Goal: Task Accomplishment & Management: Use online tool/utility

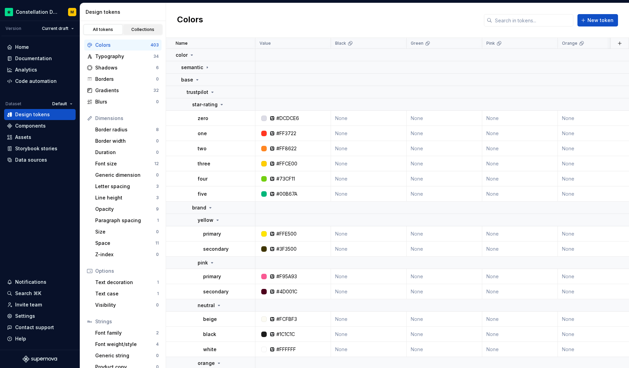
click at [131, 27] on div "Collections" at bounding box center [143, 29] width 34 height 5
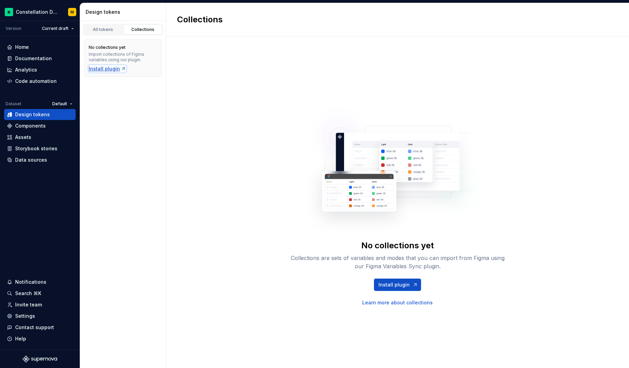
click at [109, 69] on div "Install plugin" at bounding box center [107, 68] width 37 height 7
click at [39, 11] on html "Constellation Design System M Version Current draft Home Documentation Analytic…" at bounding box center [314, 184] width 629 height 368
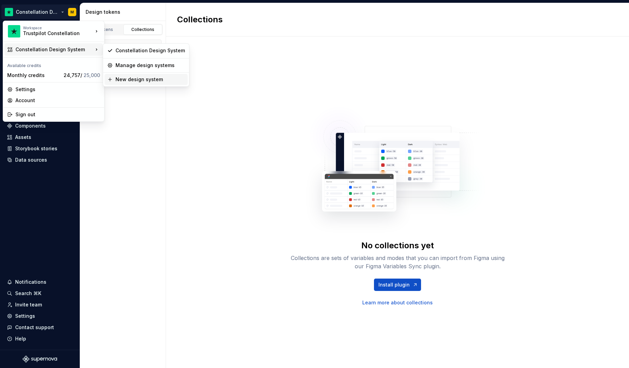
click at [117, 81] on div "New design system" at bounding box center [149, 79] width 69 height 7
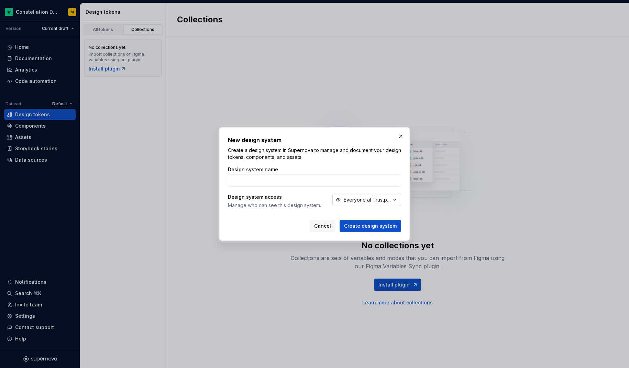
click at [373, 200] on div "Everyone at Trustpilot Constellation" at bounding box center [367, 199] width 47 height 7
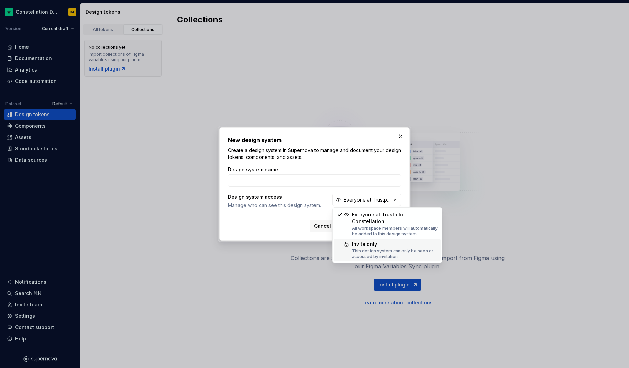
click at [362, 240] on div "Invite only" at bounding box center [395, 243] width 86 height 7
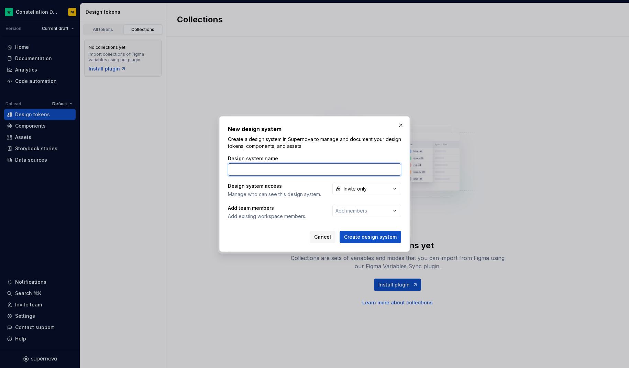
click at [261, 168] on input "Design system name" at bounding box center [314, 169] width 173 height 12
type input "PluginTest"
click at [366, 233] on button "Create design system" at bounding box center [369, 237] width 61 height 12
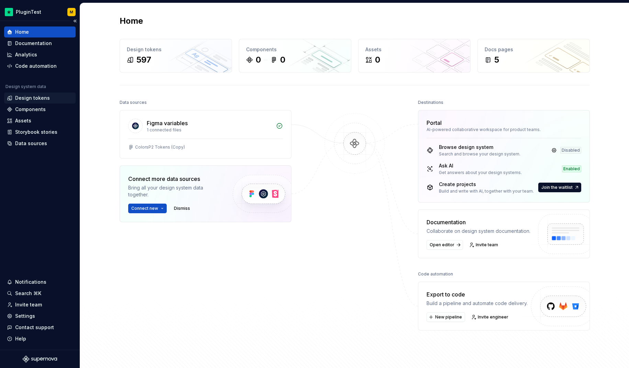
click at [25, 100] on div "Design tokens" at bounding box center [32, 97] width 35 height 7
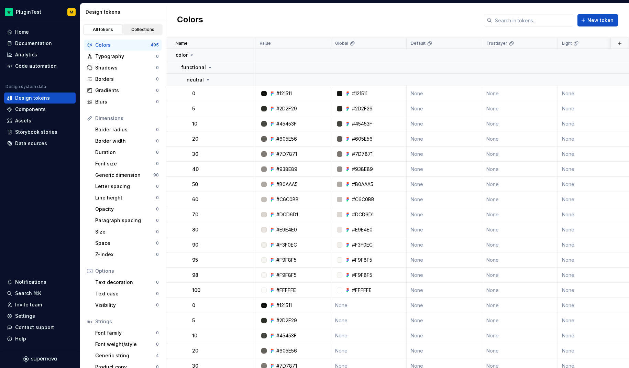
click at [136, 28] on div "Collections" at bounding box center [143, 29] width 34 height 5
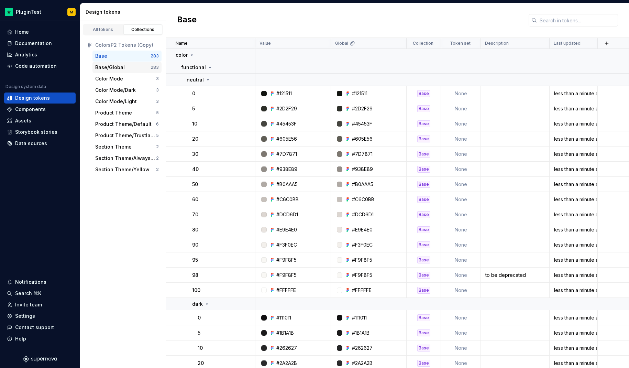
click at [125, 69] on div "Base/Global" at bounding box center [122, 67] width 55 height 7
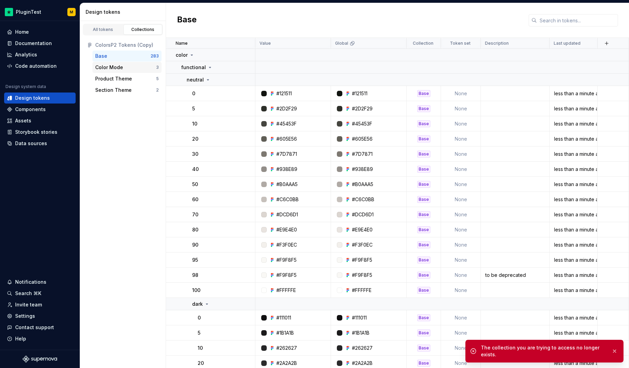
click at [116, 64] on div "Color Mode 3" at bounding box center [126, 67] width 69 height 11
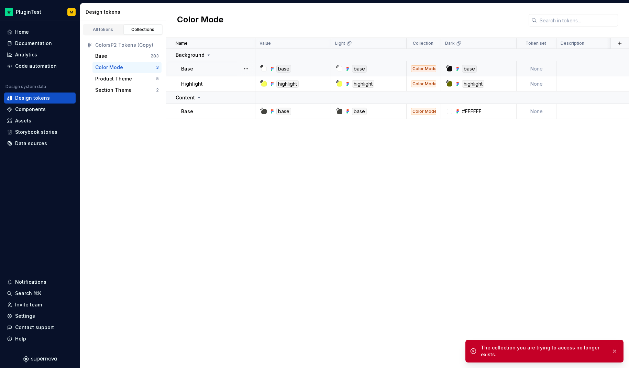
click at [421, 68] on div "Color Mode" at bounding box center [423, 68] width 25 height 7
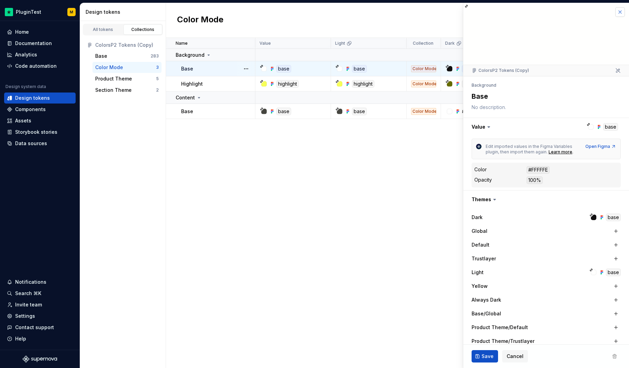
click at [615, 12] on button "button" at bounding box center [620, 12] width 10 height 10
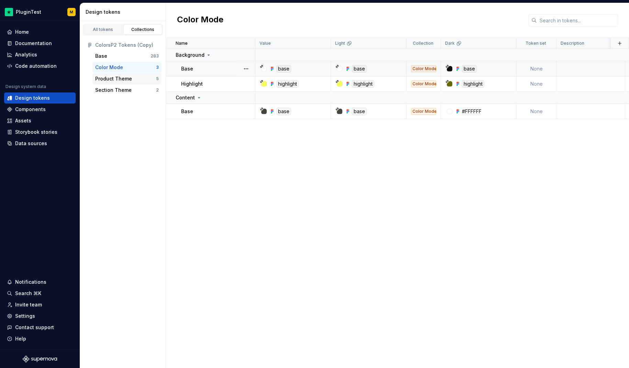
click at [122, 76] on div "Product Theme" at bounding box center [113, 78] width 37 height 7
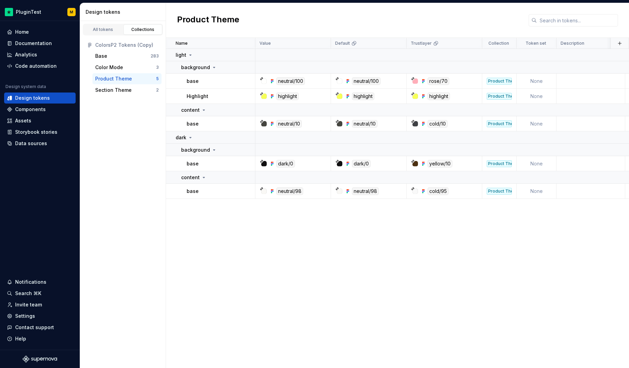
click at [109, 24] on div "All tokens Collections" at bounding box center [123, 30] width 80 height 12
click at [108, 26] on link "All tokens" at bounding box center [102, 29] width 39 height 10
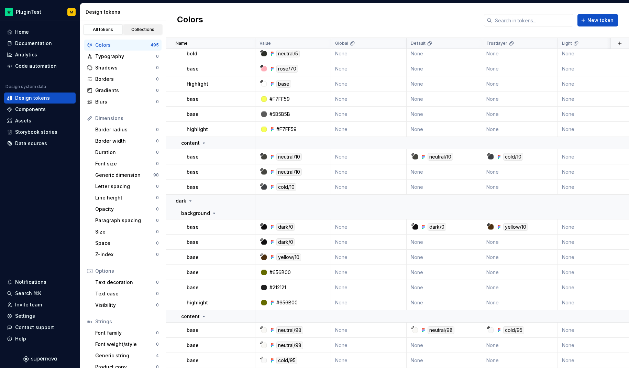
click at [136, 31] on div "Collections" at bounding box center [143, 29] width 34 height 5
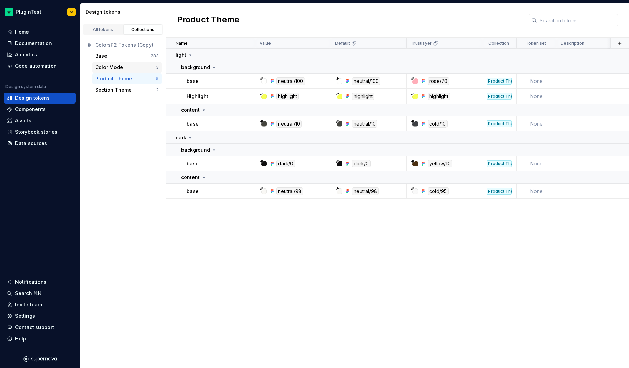
click at [113, 62] on div "Color Mode 3" at bounding box center [126, 67] width 69 height 11
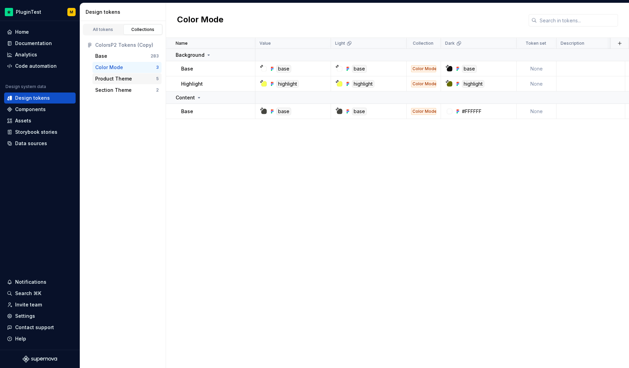
click at [113, 79] on div "Product Theme" at bounding box center [113, 78] width 37 height 7
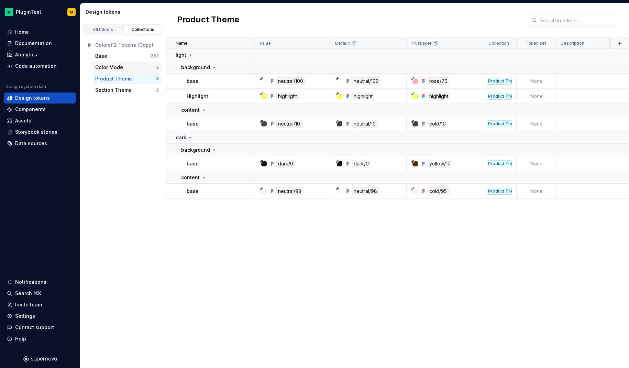
click at [114, 66] on div "Color Mode" at bounding box center [109, 67] width 28 height 7
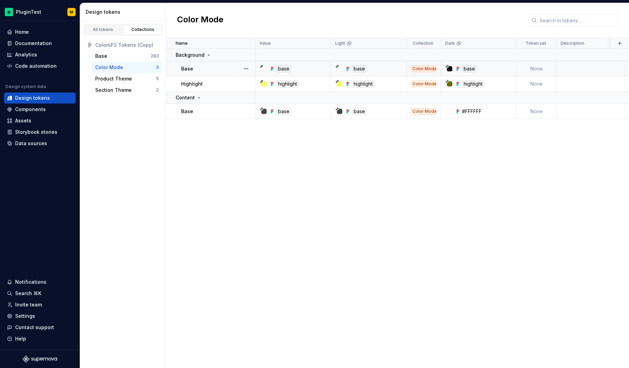
click at [542, 68] on td "None" at bounding box center [536, 68] width 40 height 15
type textarea "*"
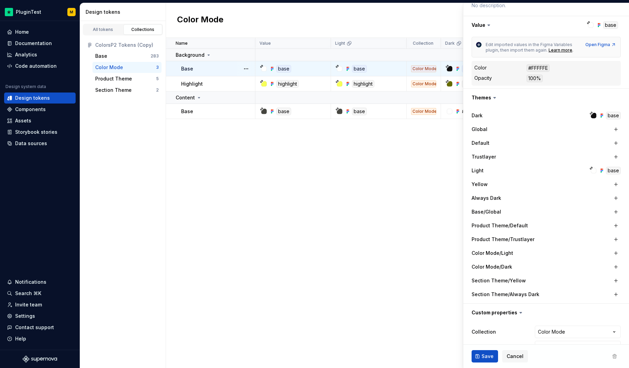
scroll to position [119, 0]
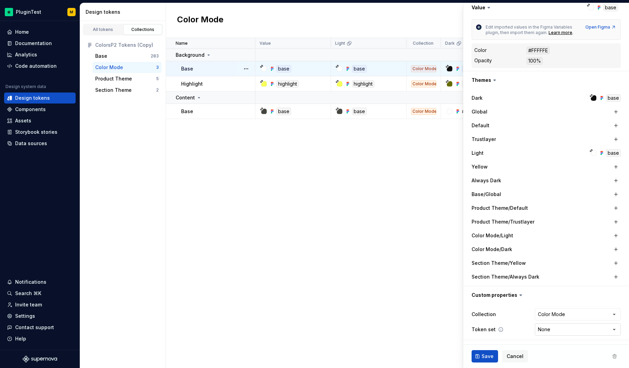
click at [544, 329] on html "PluginTest M Home Documentation Analytics Code automation Design system data De…" at bounding box center [314, 184] width 629 height 368
select select "**********"
click at [488, 356] on span "Save" at bounding box center [487, 355] width 12 height 7
type textarea "*"
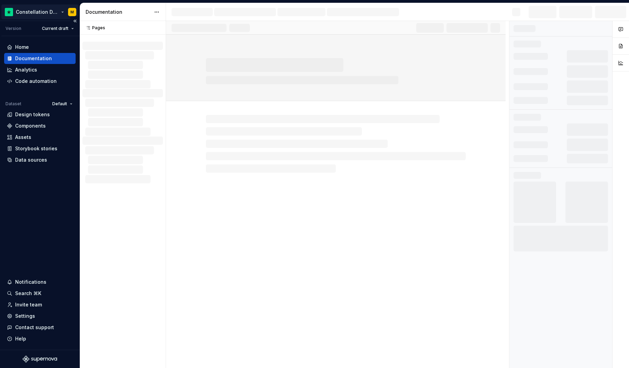
click at [32, 15] on html "Constellation Design System M Version Current draft Home Documentation Analytic…" at bounding box center [314, 184] width 629 height 368
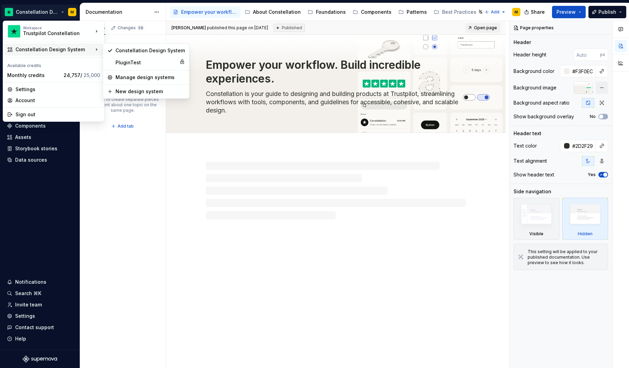
click at [59, 47] on div "Constellation Design System" at bounding box center [54, 49] width 78 height 7
click at [119, 61] on div "PluginTest" at bounding box center [145, 62] width 61 height 7
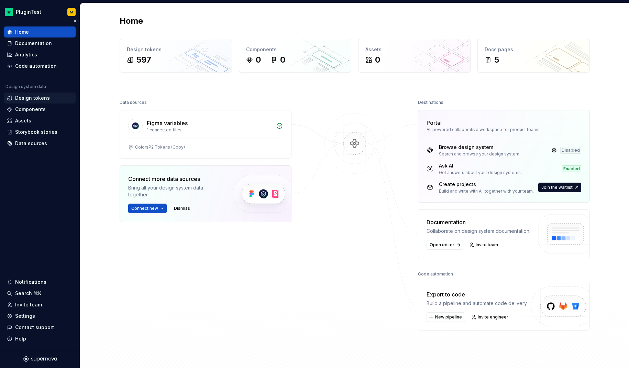
click at [52, 99] on div "Design tokens" at bounding box center [40, 97] width 66 height 7
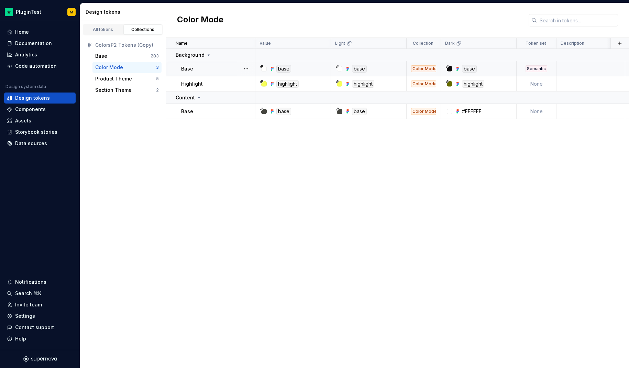
click at [283, 69] on div "base" at bounding box center [283, 69] width 15 height 8
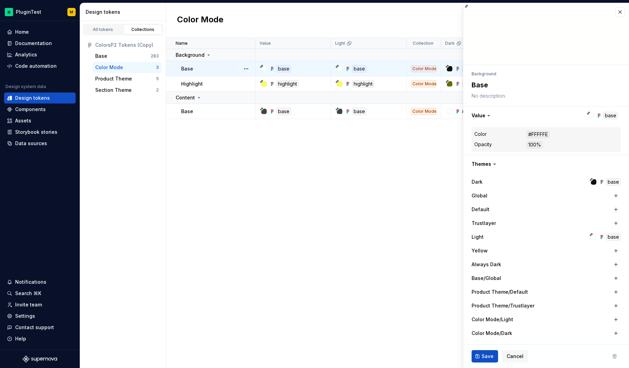
click at [265, 68] on div at bounding box center [263, 68] width 5 height 5
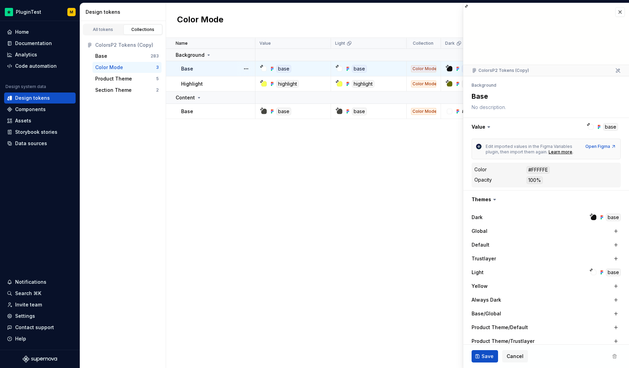
click at [620, 10] on div at bounding box center [546, 34] width 166 height 62
click at [618, 11] on button "button" at bounding box center [620, 12] width 10 height 10
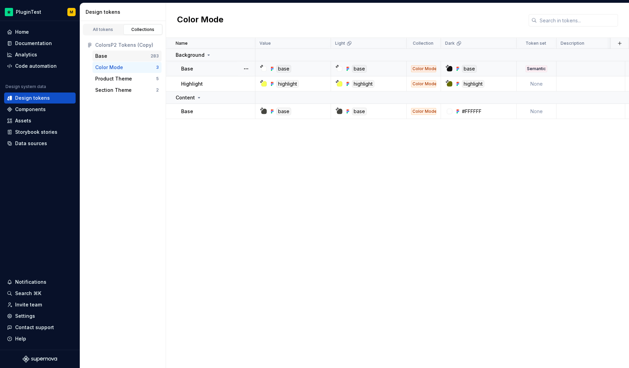
click at [111, 54] on div "Base" at bounding box center [122, 56] width 55 height 7
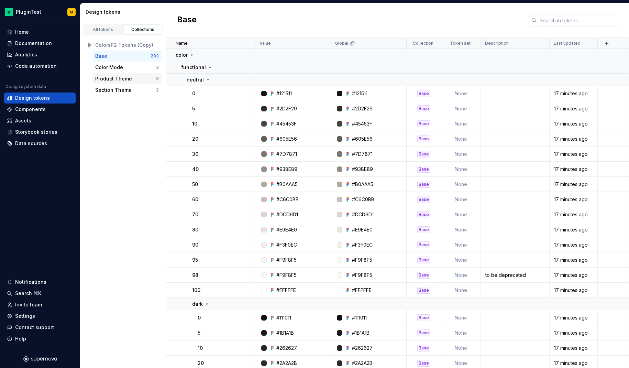
click at [114, 74] on div "Product Theme 5" at bounding box center [126, 78] width 69 height 11
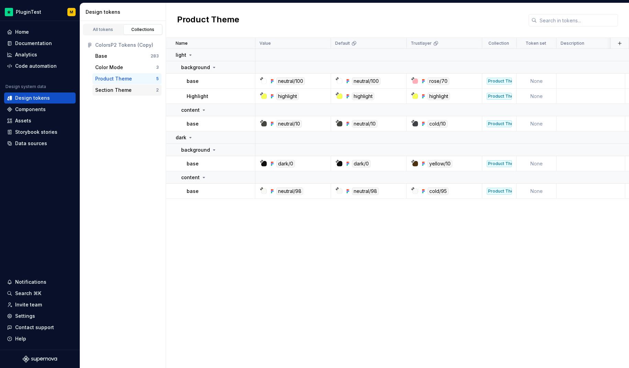
click at [120, 89] on div "Section Theme" at bounding box center [113, 90] width 36 height 7
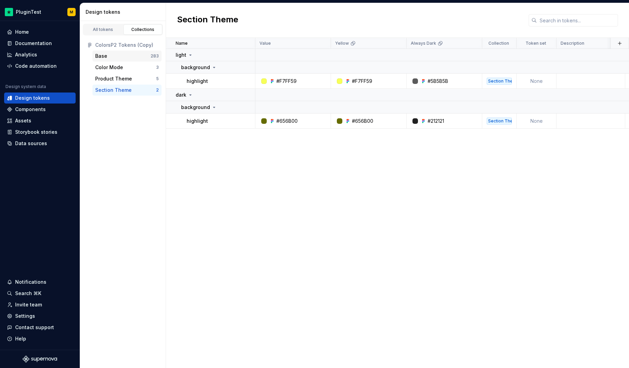
click at [116, 54] on div "Base" at bounding box center [122, 56] width 55 height 7
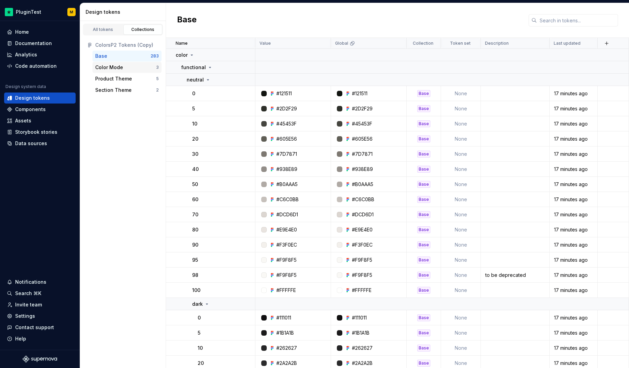
click at [115, 62] on div "Color Mode 3" at bounding box center [126, 67] width 69 height 11
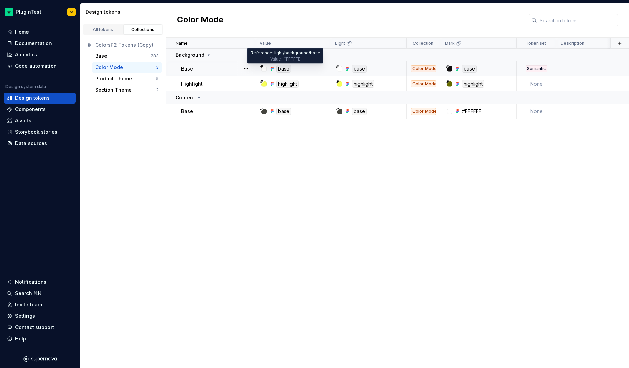
click at [284, 67] on div "base" at bounding box center [283, 69] width 15 height 8
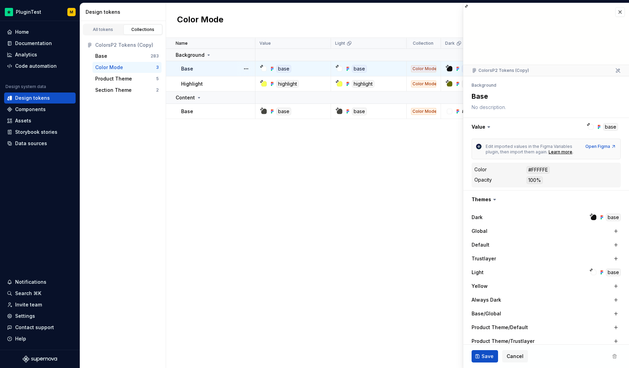
scroll to position [119, 0]
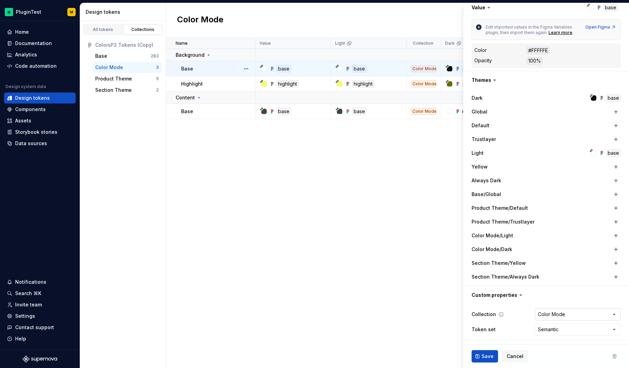
click at [548, 312] on html "PluginTest M Home Documentation Analytics Code automation Design system data De…" at bounding box center [314, 184] width 629 height 368
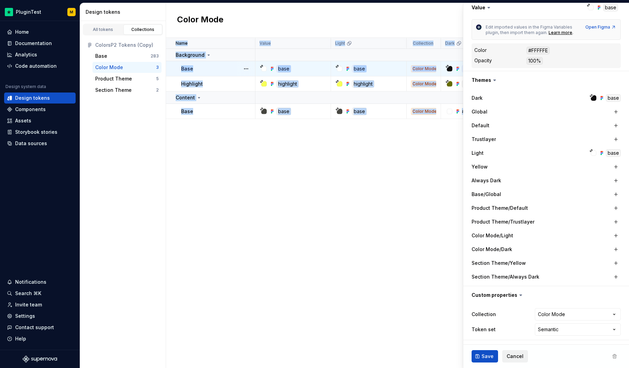
click at [520, 352] on span "Cancel" at bounding box center [514, 355] width 17 height 7
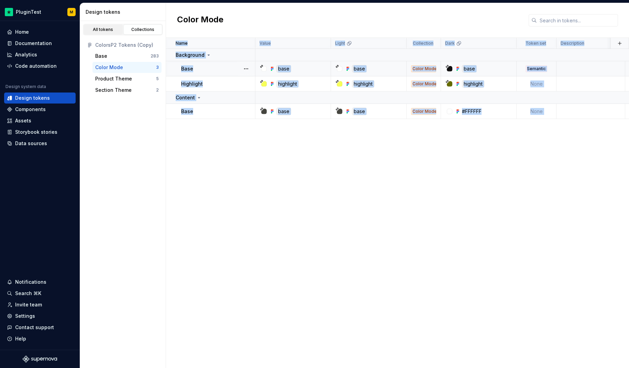
click at [102, 30] on div "All tokens" at bounding box center [103, 29] width 34 height 5
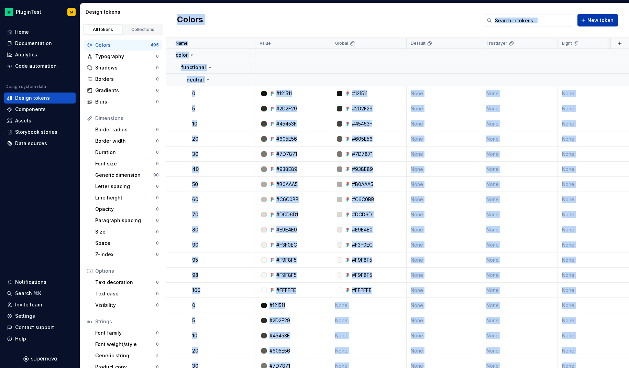
click at [599, 22] on span "New token" at bounding box center [600, 20] width 26 height 7
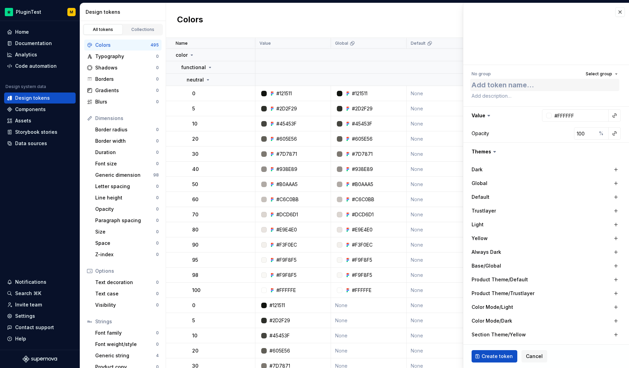
click at [521, 79] on textarea at bounding box center [544, 85] width 149 height 12
type textarea "*"
type textarea "t"
type textarea "*"
type textarea "te"
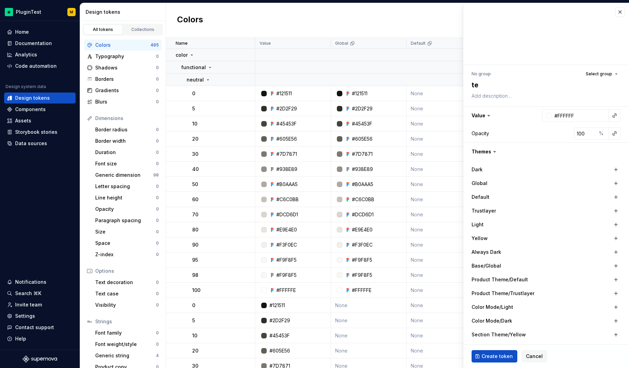
type textarea "*"
type textarea "tes"
type textarea "*"
type textarea "test"
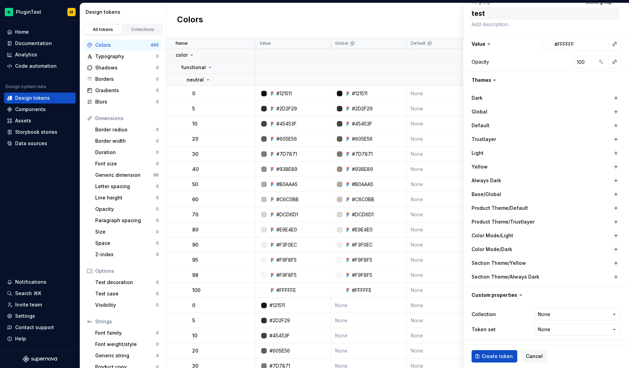
type textarea "*"
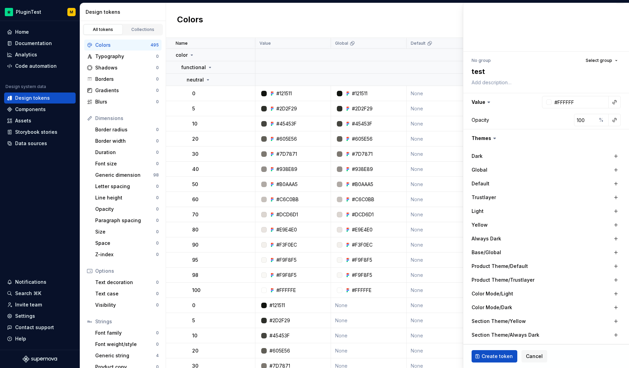
scroll to position [0, 0]
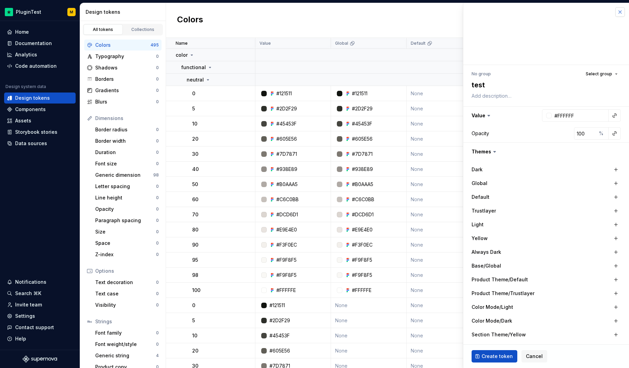
type textarea "test"
click at [616, 11] on button "button" at bounding box center [620, 12] width 10 height 10
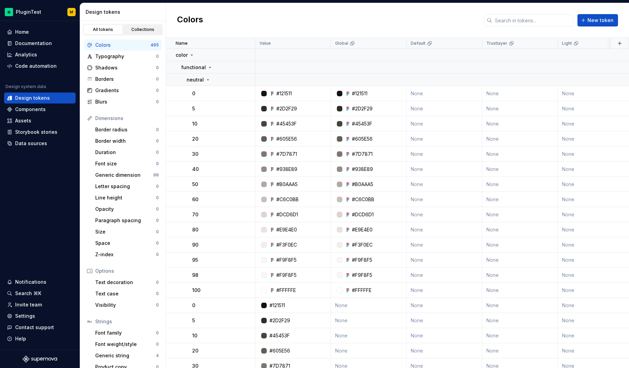
click at [147, 27] on div "Collections" at bounding box center [143, 29] width 34 height 5
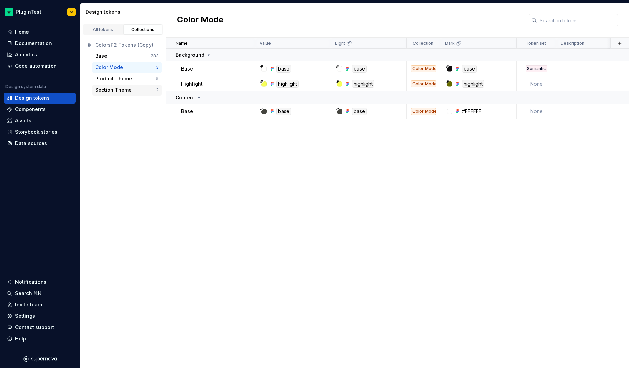
click at [115, 89] on div "Section Theme" at bounding box center [113, 90] width 36 height 7
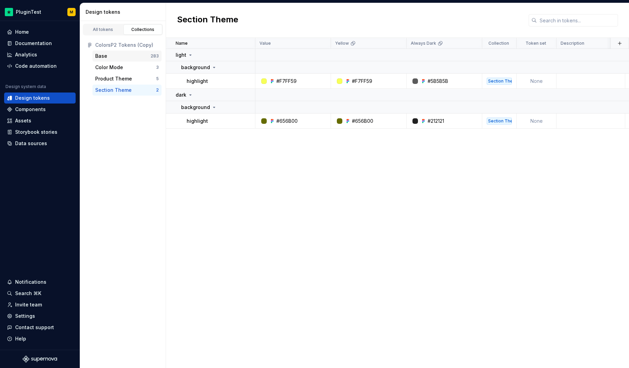
click at [120, 56] on div "Base" at bounding box center [122, 56] width 55 height 7
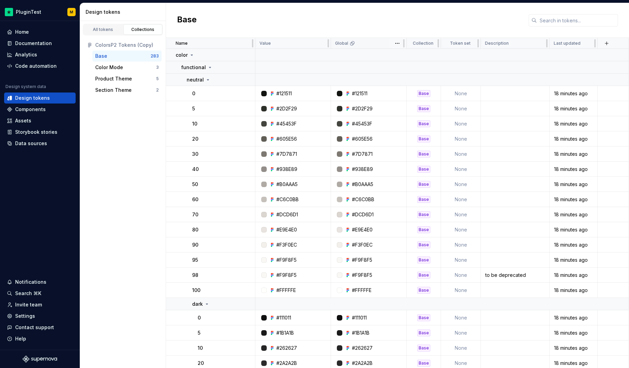
click at [355, 44] on div "Global" at bounding box center [368, 43] width 67 height 5
click at [395, 43] on html "PluginTest M Home Documentation Analytics Code automation Design system data De…" at bounding box center [314, 184] width 629 height 368
click at [401, 54] on icon at bounding box center [399, 56] width 5 height 5
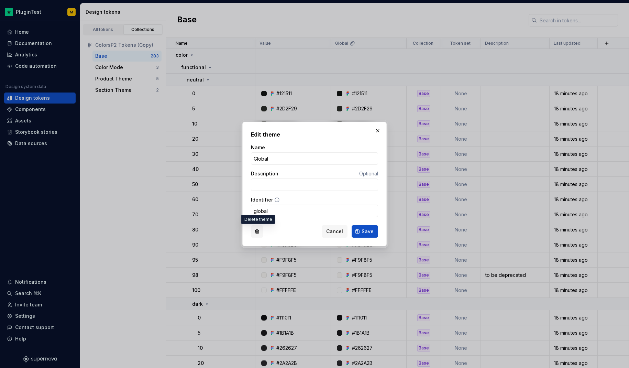
click at [259, 233] on button "button" at bounding box center [257, 231] width 12 height 12
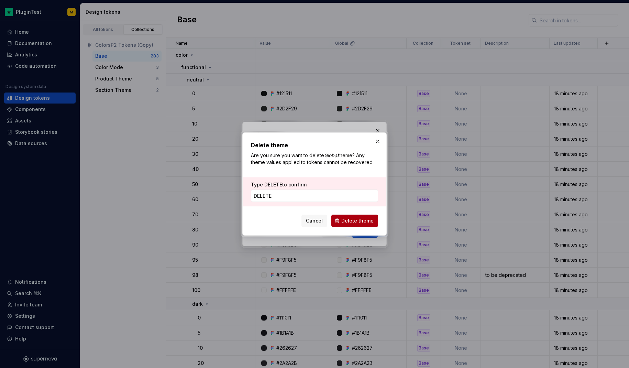
type input "DELETE"
click at [356, 222] on span "Delete theme" at bounding box center [357, 220] width 32 height 7
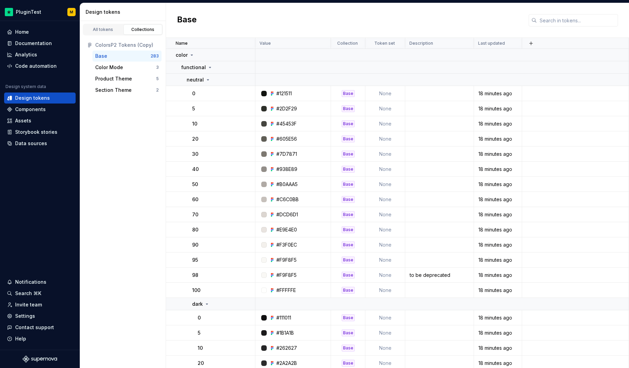
click at [147, 162] on div "All tokens Collections ColorsP2 Tokens (Copy) Base 283 Color Mode 3 Product The…" at bounding box center [123, 194] width 86 height 347
click at [112, 24] on div "All tokens Collections" at bounding box center [123, 30] width 80 height 12
click at [112, 27] on div "All tokens" at bounding box center [103, 29] width 34 height 5
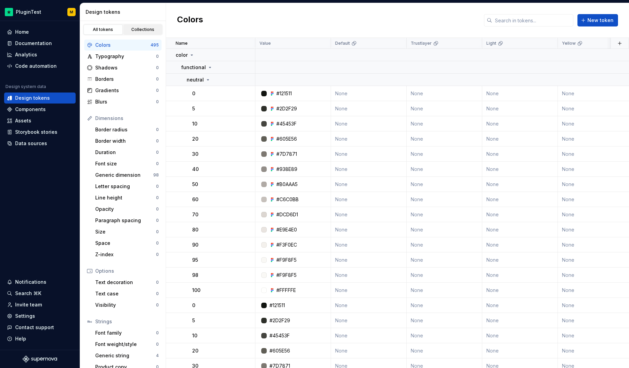
click at [143, 29] on div "Collections" at bounding box center [143, 29] width 34 height 5
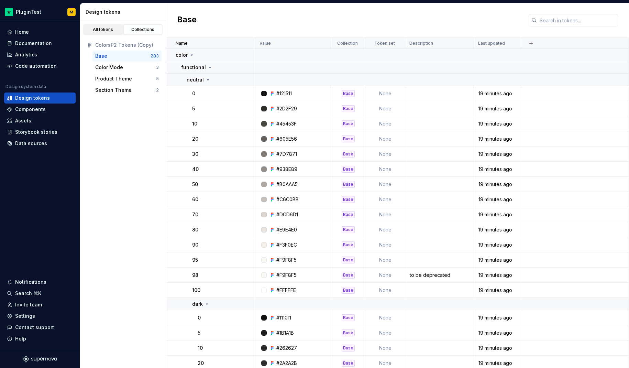
click at [109, 31] on div "All tokens" at bounding box center [103, 29] width 34 height 5
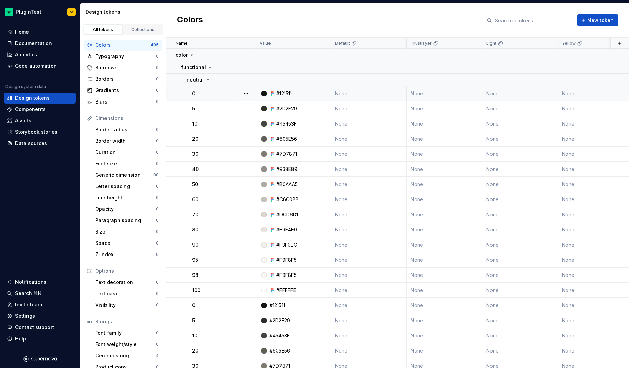
click at [284, 91] on div "#121511" at bounding box center [283, 93] width 15 height 7
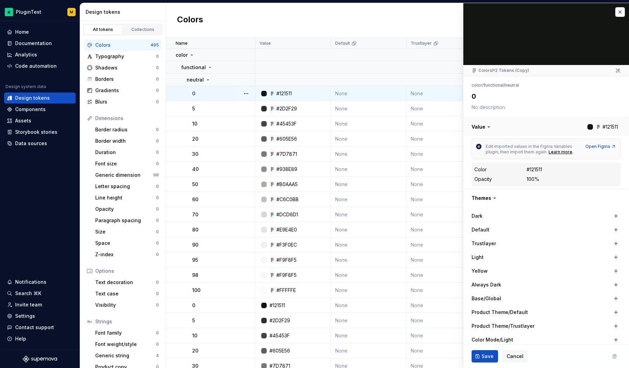
click at [603, 126] on button "button" at bounding box center [546, 127] width 166 height 18
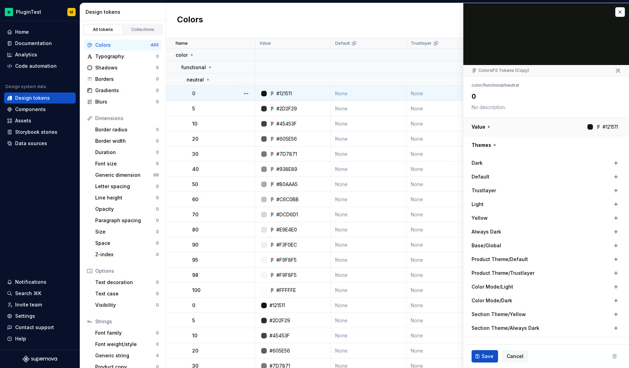
click at [603, 126] on button "button" at bounding box center [546, 127] width 166 height 18
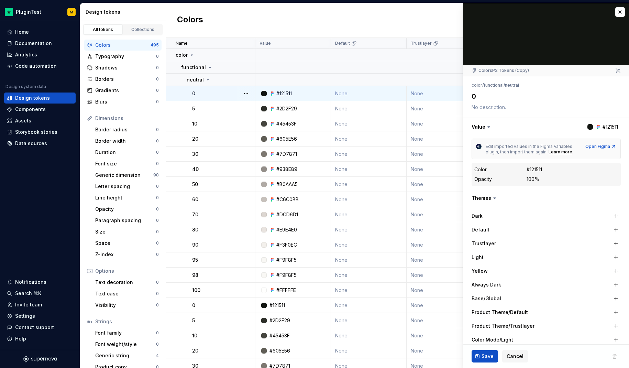
type textarea "*"
